Goal: Feedback & Contribution: Leave review/rating

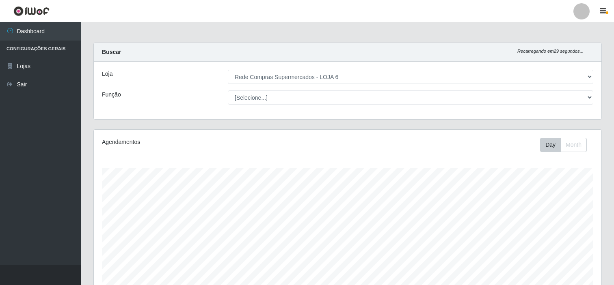
select select "398"
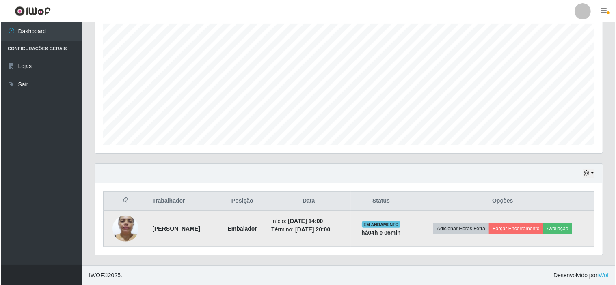
scroll to position [168, 507]
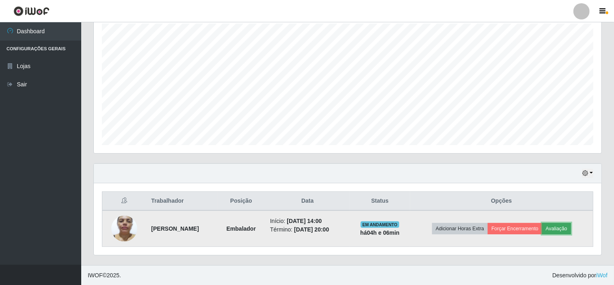
click at [571, 228] on button "Avaliação" at bounding box center [556, 228] width 29 height 11
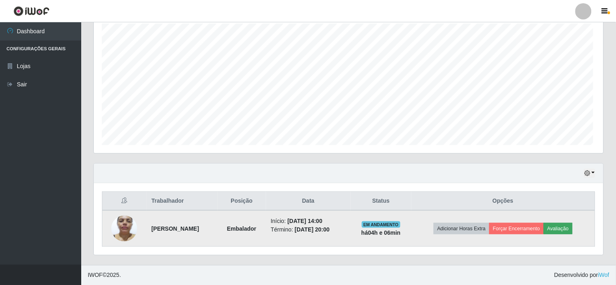
scroll to position [168, 502]
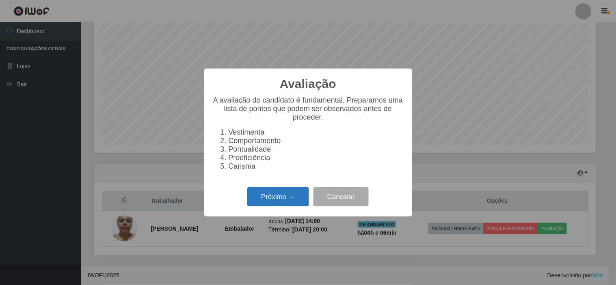
click at [293, 195] on button "Próximo →" at bounding box center [278, 196] width 62 height 19
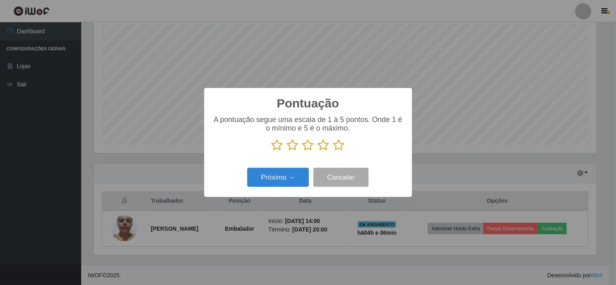
scroll to position [405656, 405322]
click at [308, 149] on icon at bounding box center [307, 145] width 11 height 12
click at [302, 151] on input "radio" at bounding box center [302, 151] width 0 height 0
click at [305, 147] on icon at bounding box center [307, 145] width 11 height 12
click at [302, 151] on input "radio" at bounding box center [302, 151] width 0 height 0
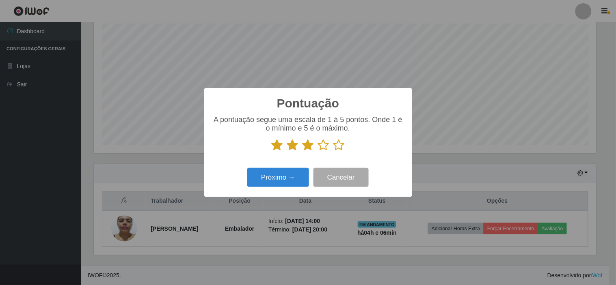
click at [294, 147] on icon at bounding box center [292, 145] width 11 height 12
click at [287, 151] on input "radio" at bounding box center [287, 151] width 0 height 0
click at [292, 177] on button "Próximo →" at bounding box center [278, 177] width 62 height 19
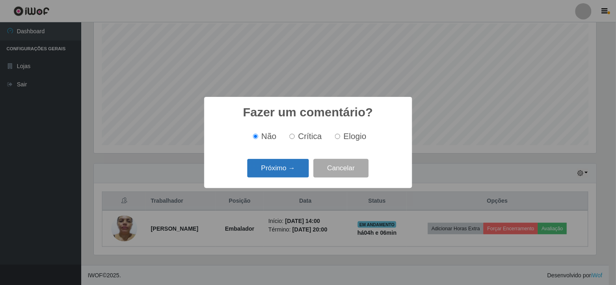
click at [291, 174] on button "Próximo →" at bounding box center [278, 168] width 62 height 19
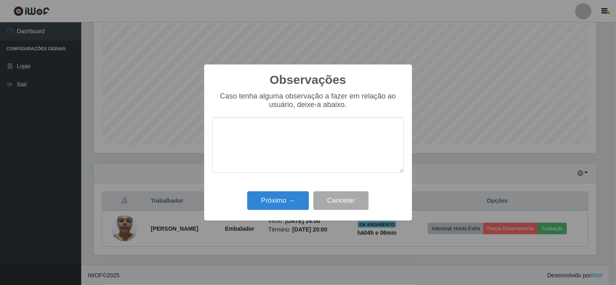
click at [268, 140] on textarea at bounding box center [308, 145] width 192 height 56
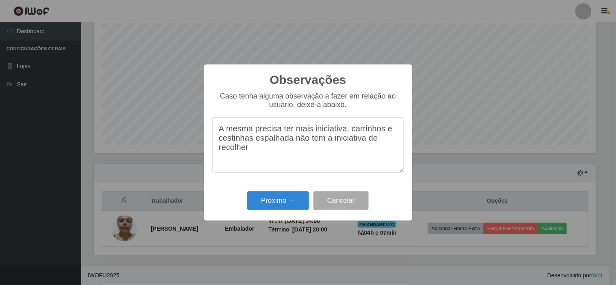
click at [292, 142] on textarea "A mesma precisa ter mais iniciativa, carrinhos e cestinhas espalhada não tem a …" at bounding box center [308, 145] width 192 height 56
type textarea "A mesma precisa ter mais iniciativa, carrinhos e cestinhas espalhados e não tem…"
click at [284, 200] on button "Próximo →" at bounding box center [278, 201] width 62 height 19
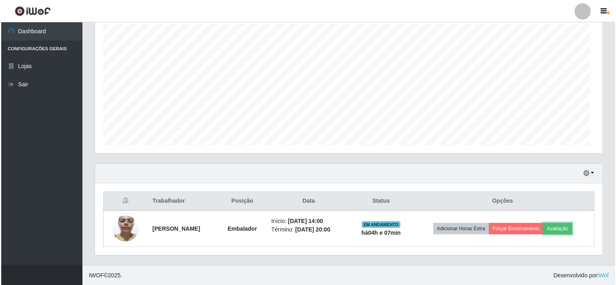
scroll to position [168, 507]
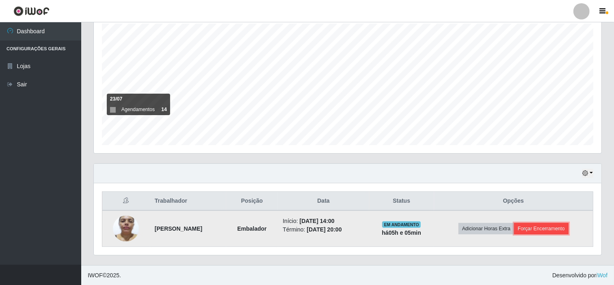
click at [549, 226] on button "Forçar Encerramento" at bounding box center [541, 228] width 54 height 11
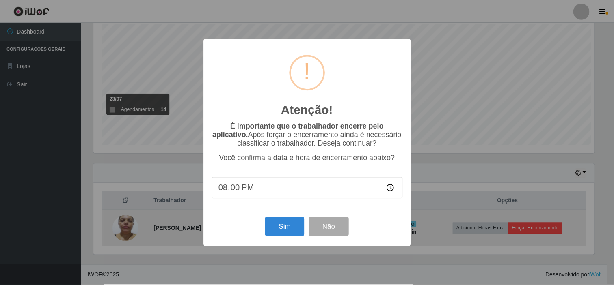
scroll to position [168, 502]
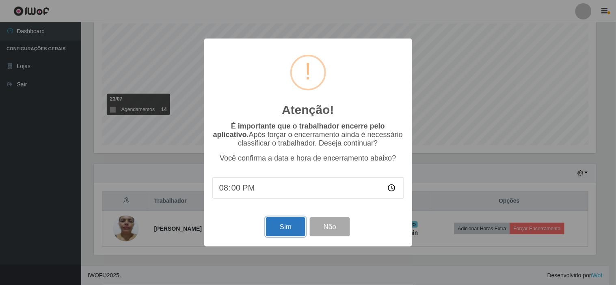
click at [291, 226] on button "Sim" at bounding box center [285, 227] width 39 height 19
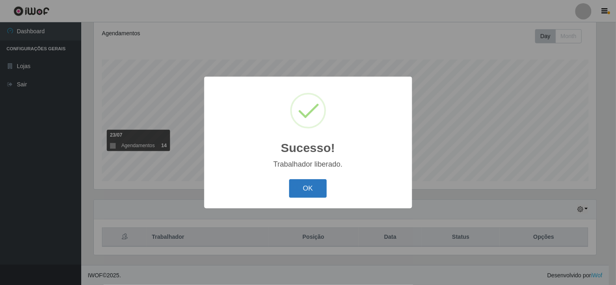
click at [310, 187] on button "OK" at bounding box center [308, 188] width 38 height 19
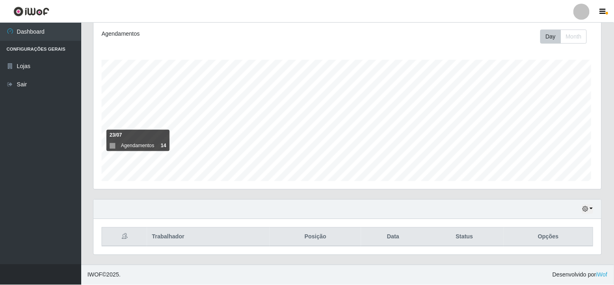
scroll to position [168, 507]
